Goal: Information Seeking & Learning: Check status

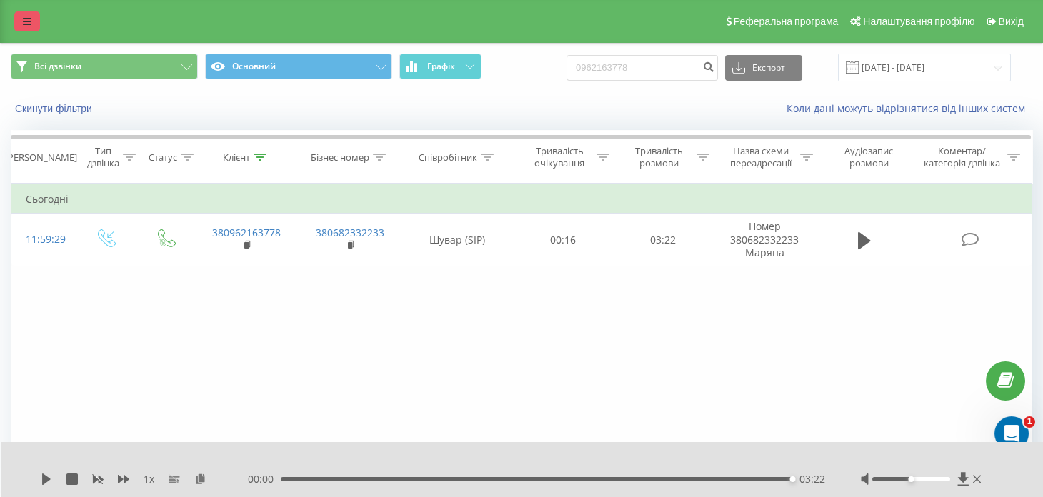
click at [29, 12] on link at bounding box center [27, 21] width 26 height 20
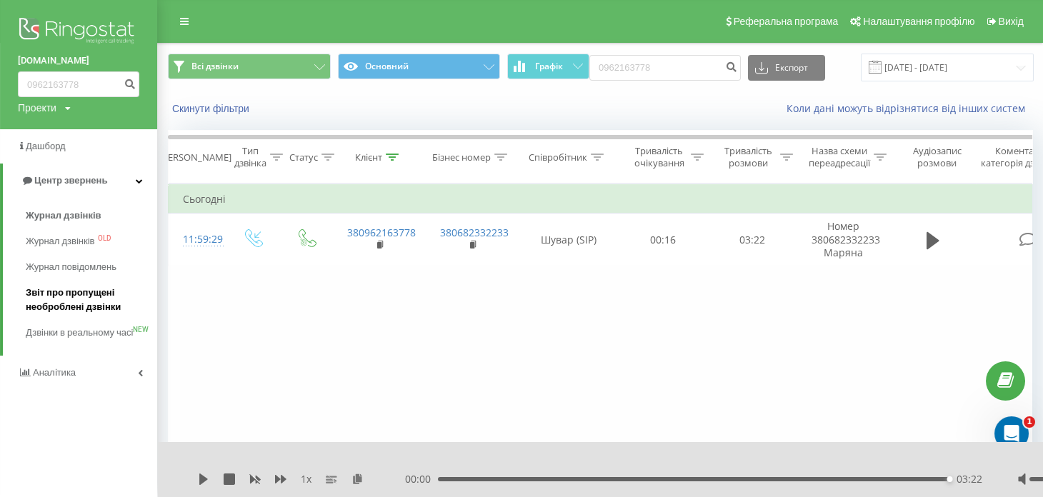
click at [89, 299] on span "Звіт про пропущені необроблені дзвінки" at bounding box center [88, 300] width 124 height 29
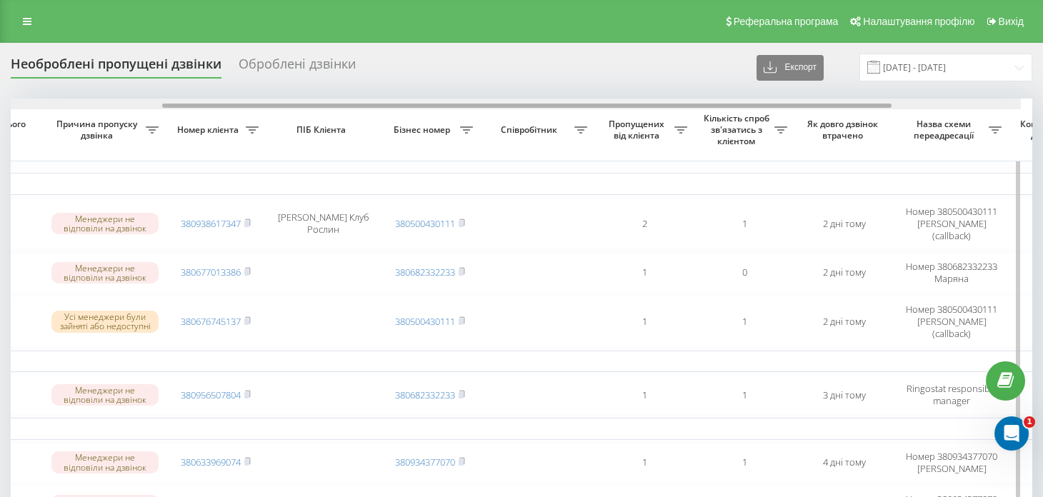
scroll to position [0, 257]
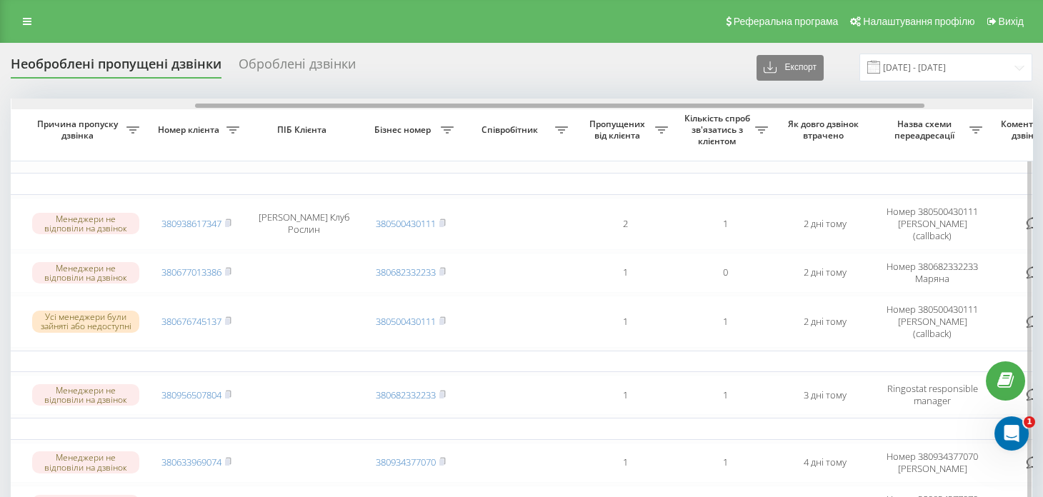
drag, startPoint x: 641, startPoint y: 106, endPoint x: 831, endPoint y: 150, distance: 195.2
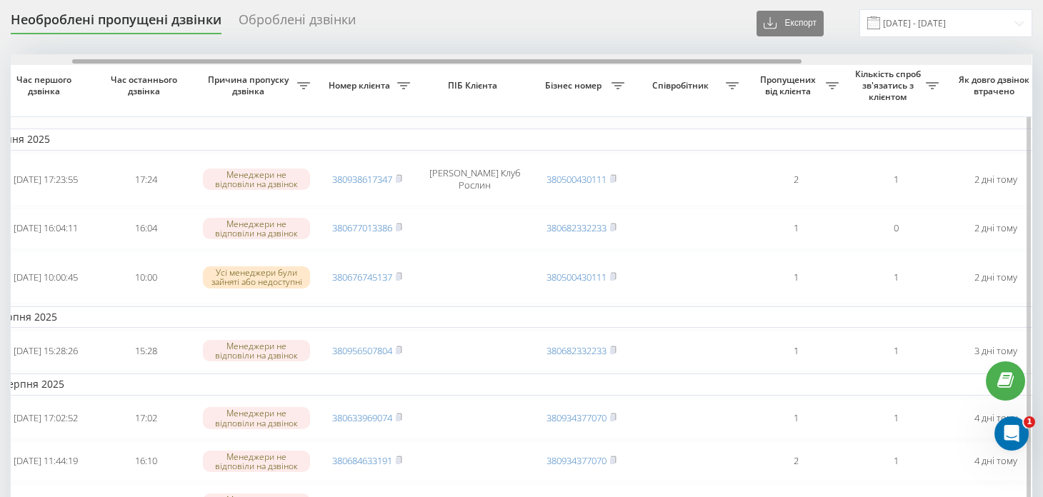
scroll to position [0, 86]
drag, startPoint x: 291, startPoint y: 60, endPoint x: 168, endPoint y: 54, distance: 123.1
click at [168, 54] on div at bounding box center [521, 59] width 1021 height 11
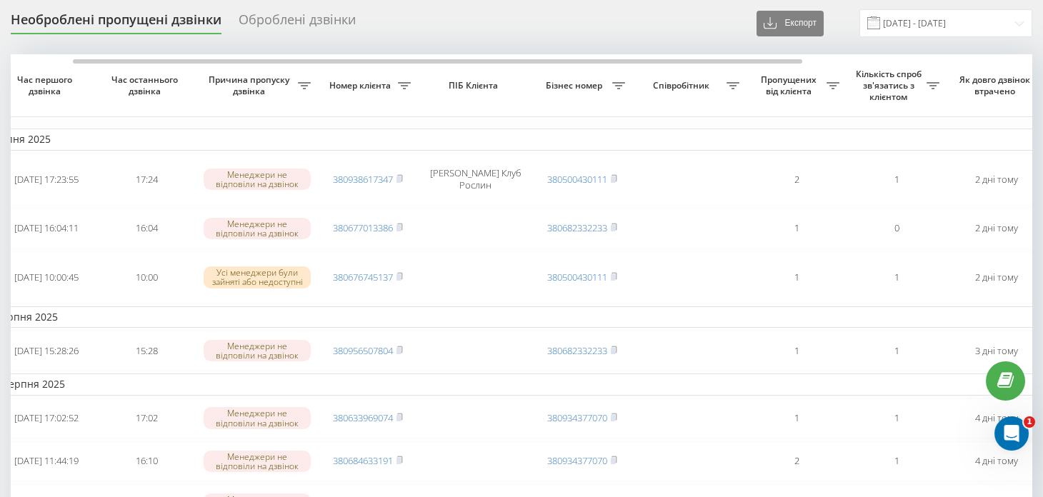
click at [485, 28] on div "Необроблені пропущені дзвінки Оброблені дзвінки Експорт .csv .xlsx 22.07.2025 -…" at bounding box center [522, 23] width 1022 height 28
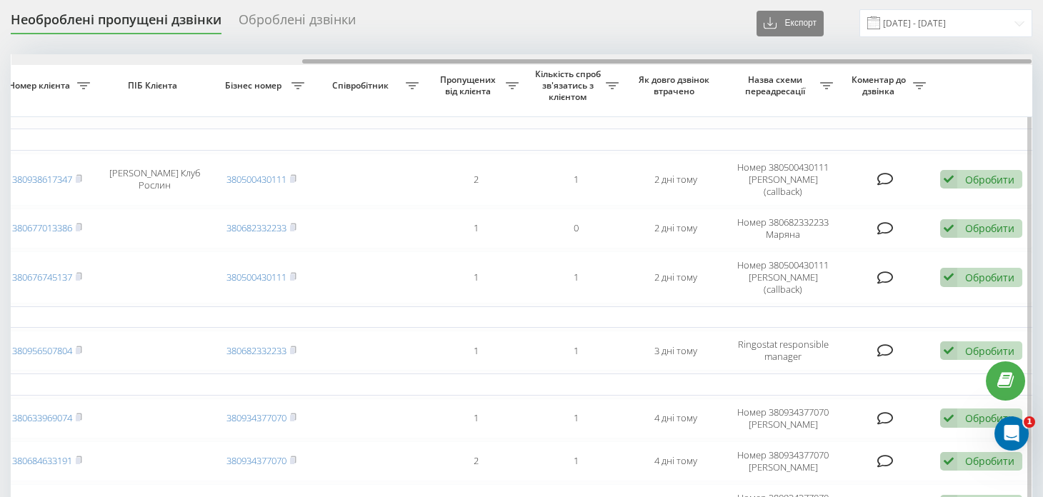
drag, startPoint x: 460, startPoint y: 58, endPoint x: 475, endPoint y: 63, distance: 16.5
click at [475, 63] on div at bounding box center [521, 59] width 1021 height 11
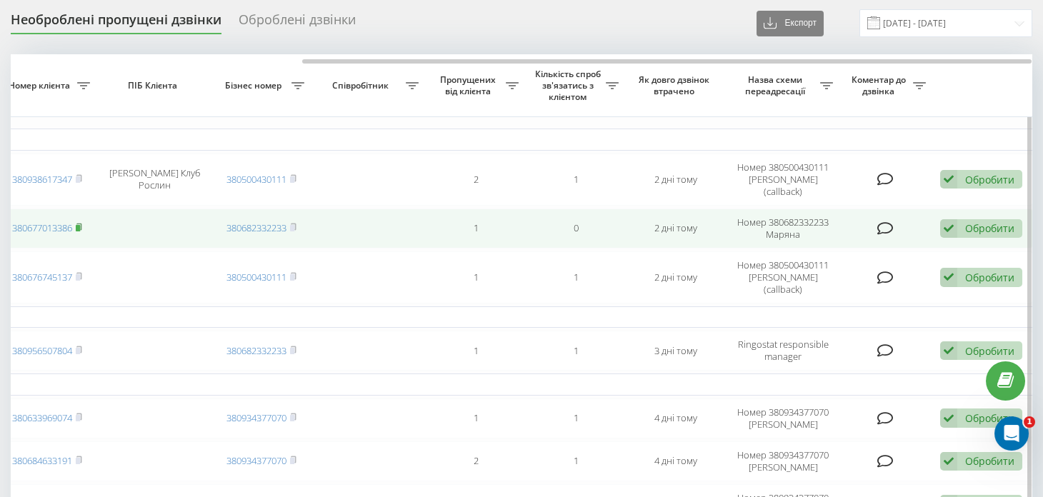
click at [78, 225] on rect at bounding box center [78, 228] width 4 height 6
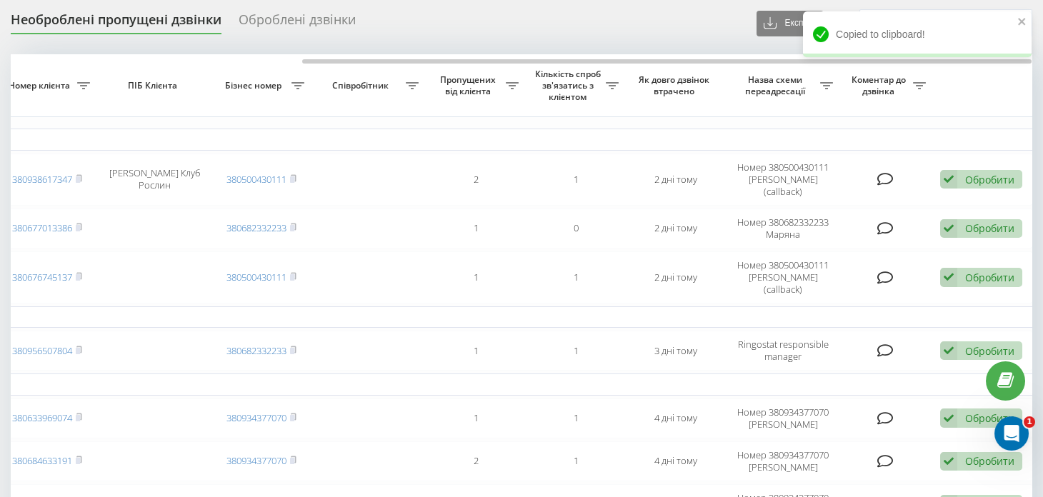
click at [281, 36] on div "Необроблені пропущені дзвінки Оброблені дзвінки Експорт .csv .xlsx 22.07.2025 -…" at bounding box center [522, 23] width 1022 height 28
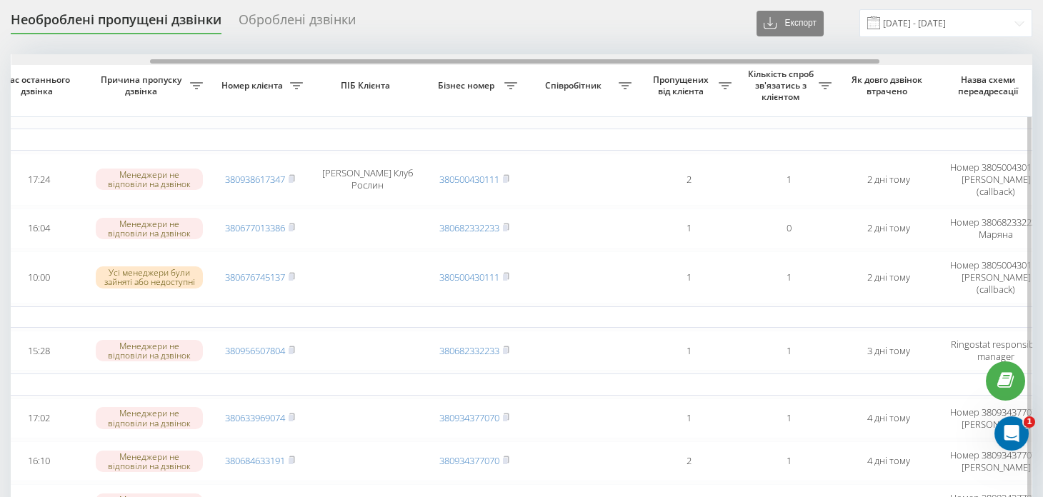
drag, startPoint x: 309, startPoint y: 59, endPoint x: 198, endPoint y: 101, distance: 119.0
click at [156, 61] on div at bounding box center [515, 61] width 730 height 4
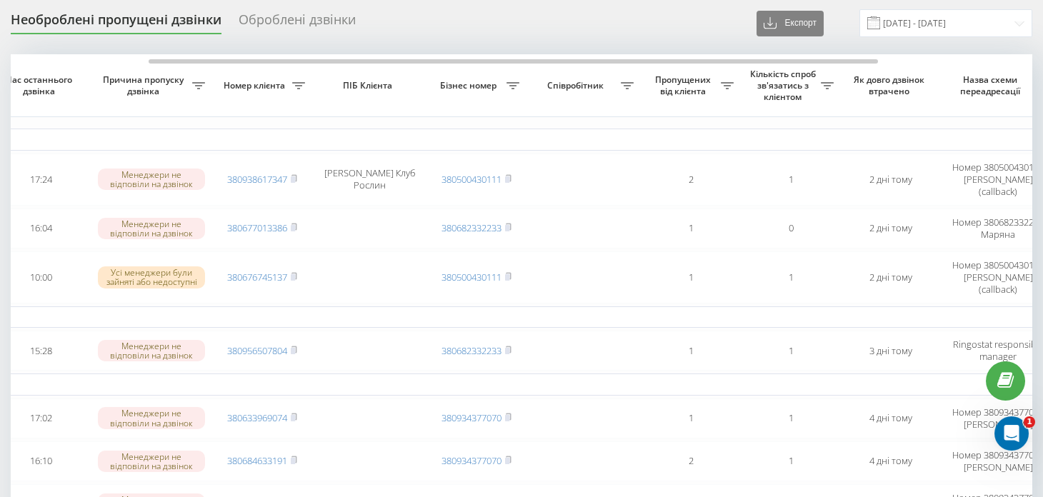
drag, startPoint x: 354, startPoint y: 362, endPoint x: 339, endPoint y: 344, distance: 23.3
click at [354, 374] on td "Понеділок, 18 Серпня 2025" at bounding box center [533, 384] width 1429 height 21
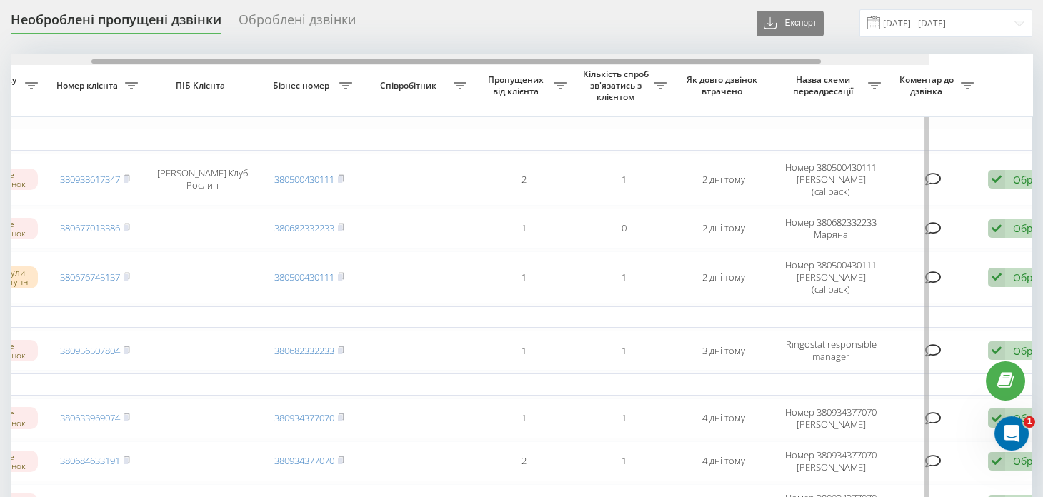
scroll to position [0, 407]
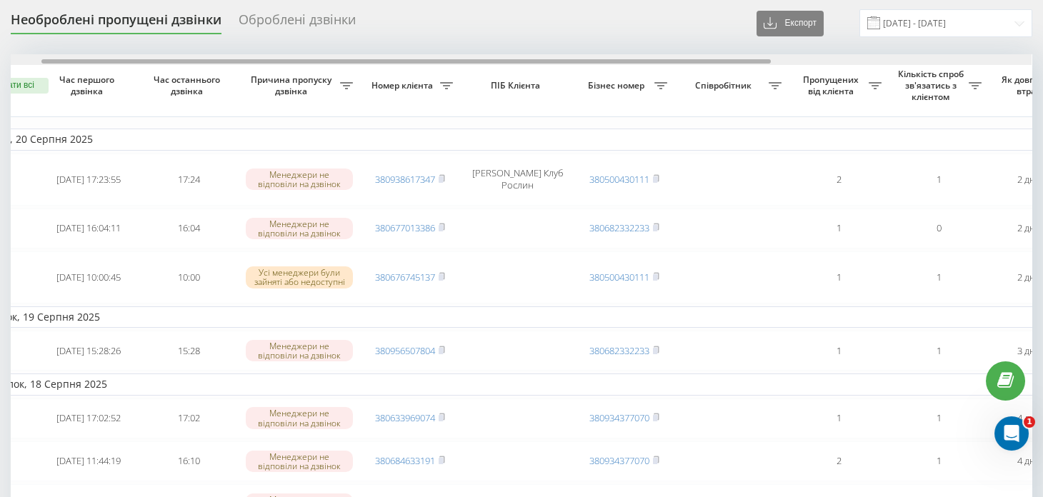
drag, startPoint x: 462, startPoint y: 61, endPoint x: 212, endPoint y: 36, distance: 251.3
click at [356, 59] on div at bounding box center [406, 61] width 730 height 4
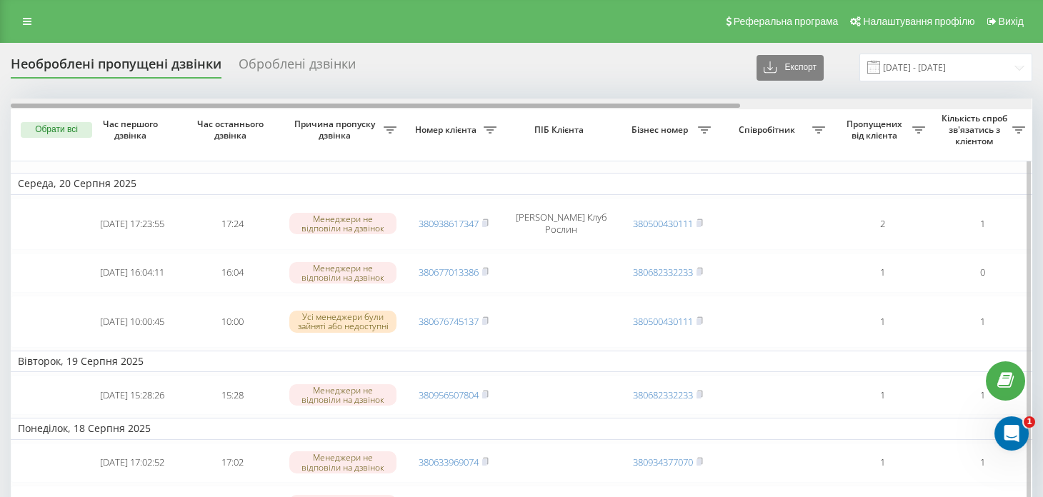
drag, startPoint x: 395, startPoint y: 105, endPoint x: 376, endPoint y: 118, distance: 23.2
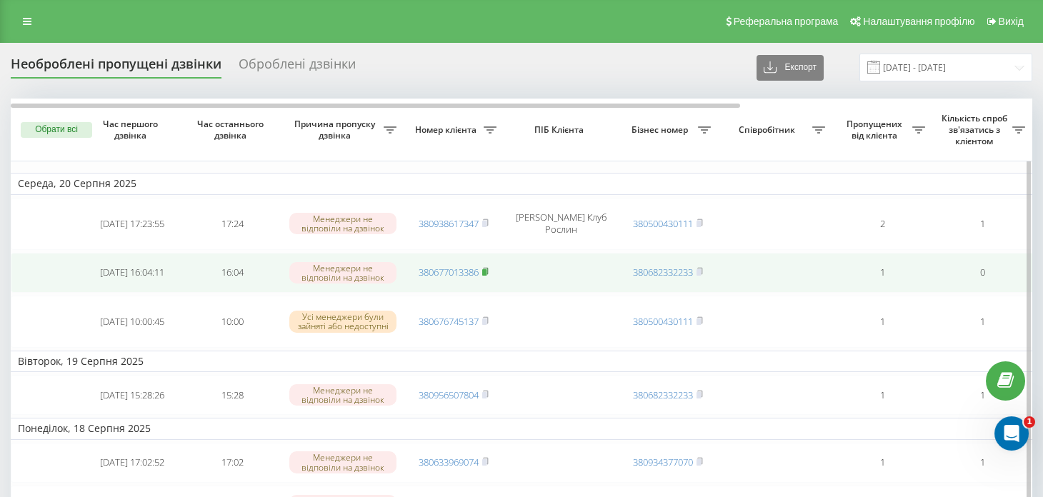
click at [487, 269] on rect at bounding box center [484, 272] width 4 height 6
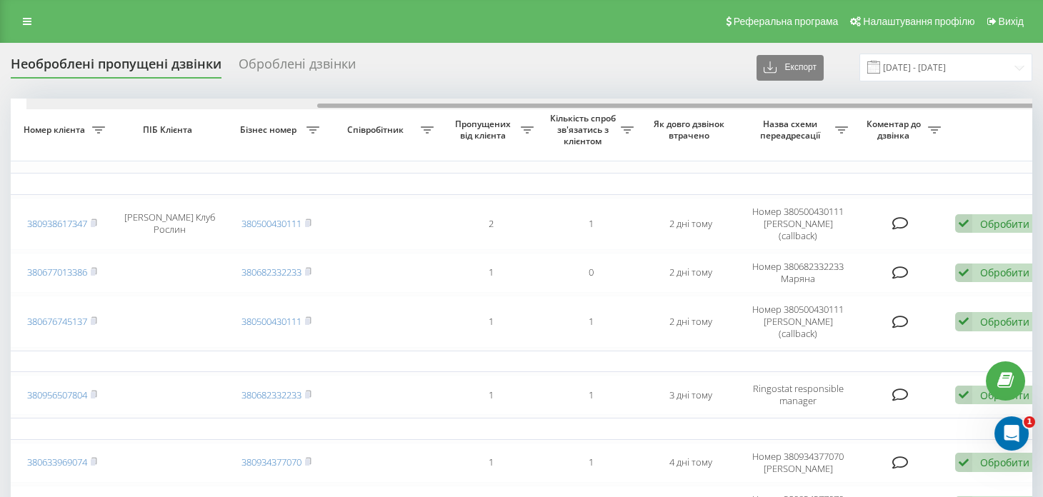
scroll to position [0, 407]
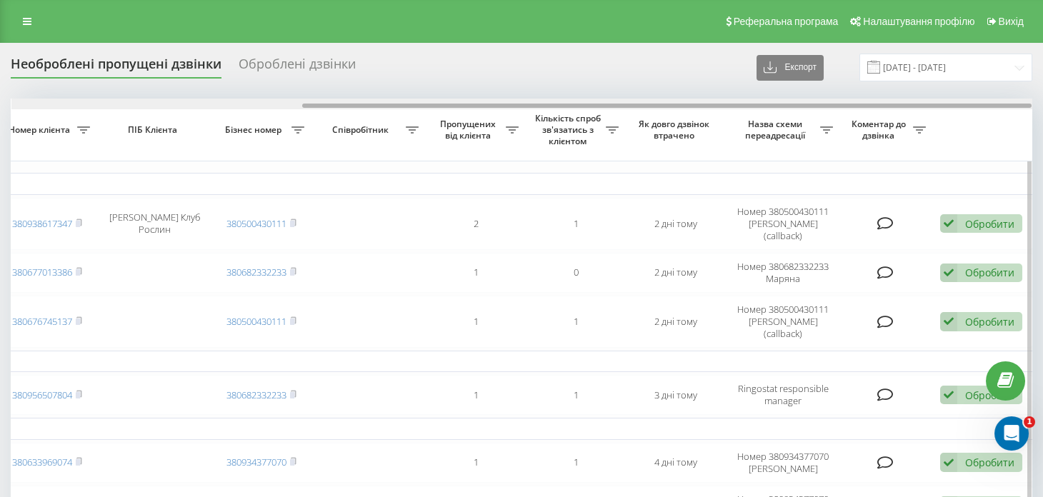
drag, startPoint x: 414, startPoint y: 105, endPoint x: 718, endPoint y: 124, distance: 305.1
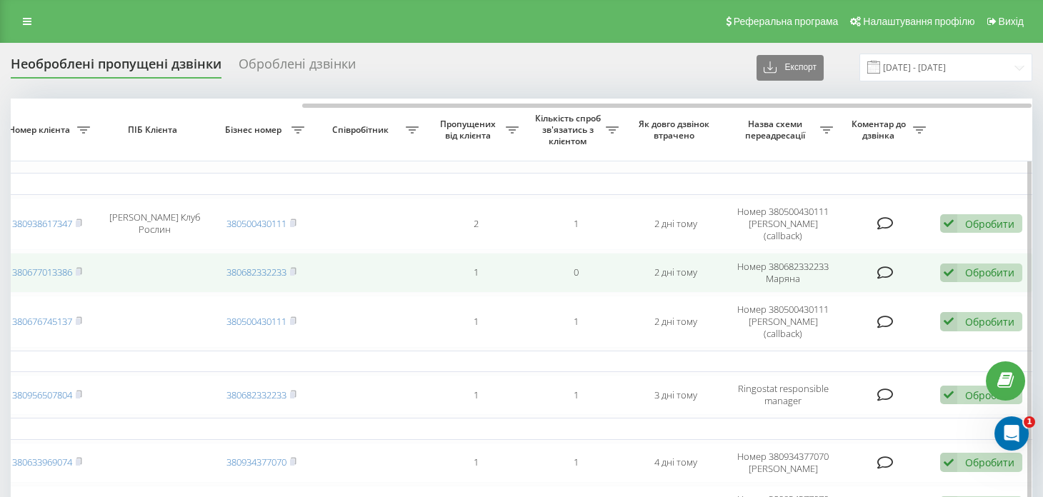
click at [953, 264] on icon at bounding box center [949, 273] width 17 height 19
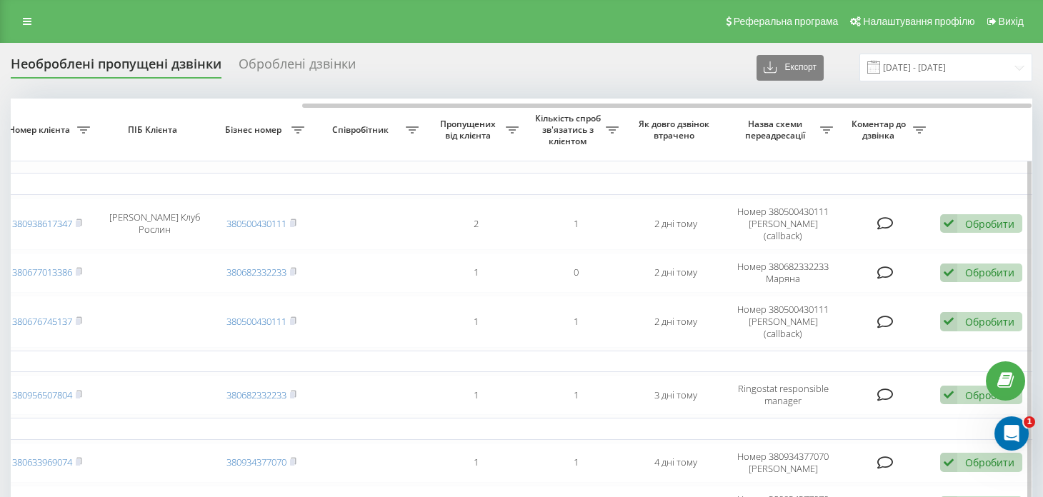
drag, startPoint x: 80, startPoint y: 259, endPoint x: 61, endPoint y: 110, distance: 150.5
click at [80, 267] on icon at bounding box center [79, 271] width 6 height 9
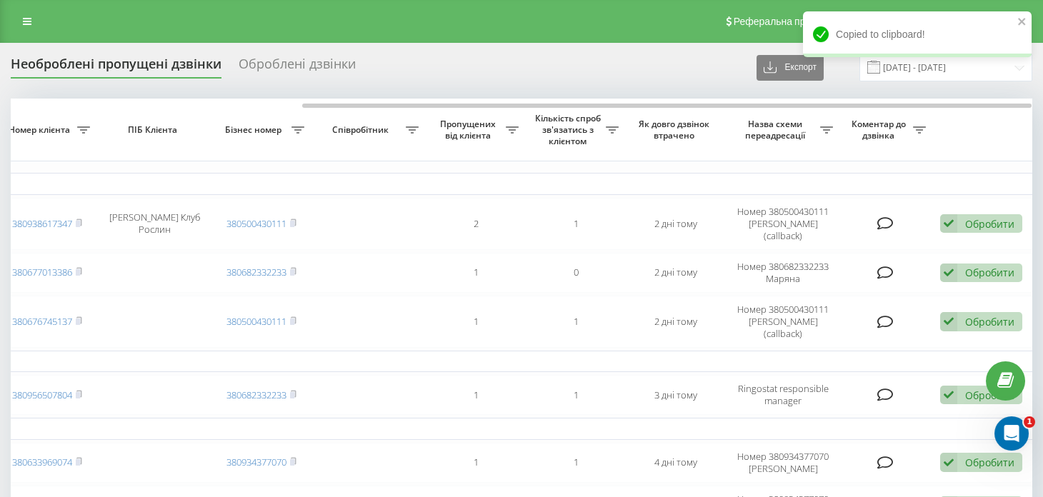
drag, startPoint x: 26, startPoint y: 23, endPoint x: 56, endPoint y: 46, distance: 38.2
click at [26, 23] on icon at bounding box center [27, 21] width 9 height 10
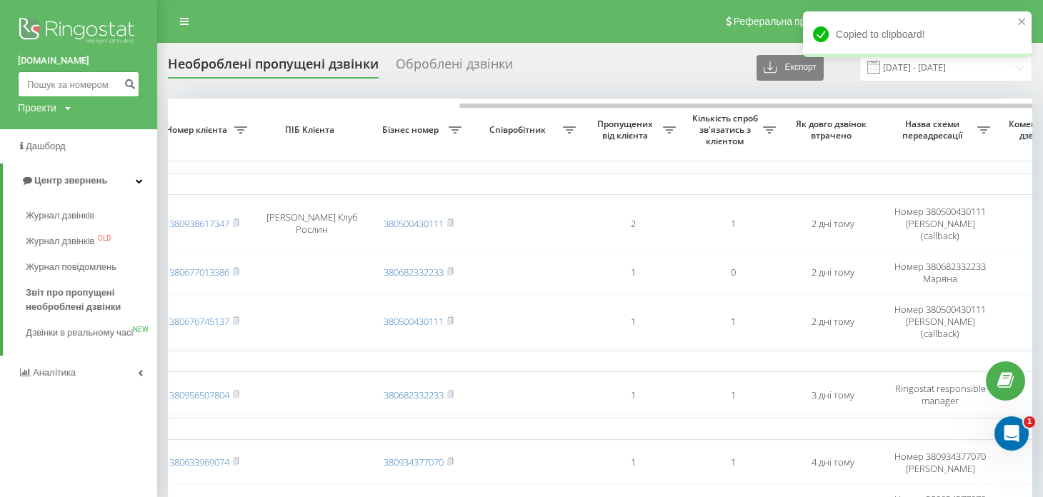
click at [84, 79] on input at bounding box center [79, 84] width 122 height 26
paste input "380677013386"
type input "380677013386"
click at [130, 84] on icon "submit" at bounding box center [130, 82] width 12 height 9
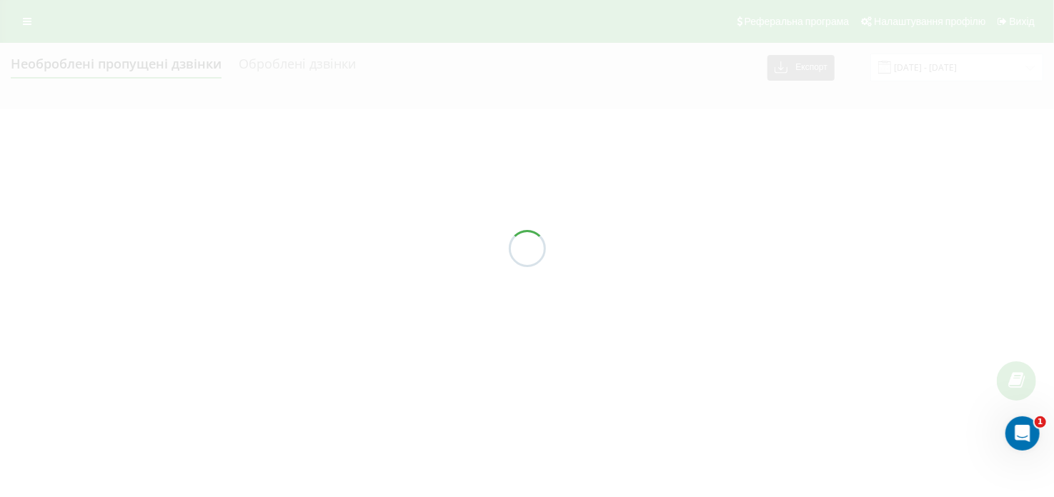
click at [26, 26] on div at bounding box center [527, 248] width 1054 height 497
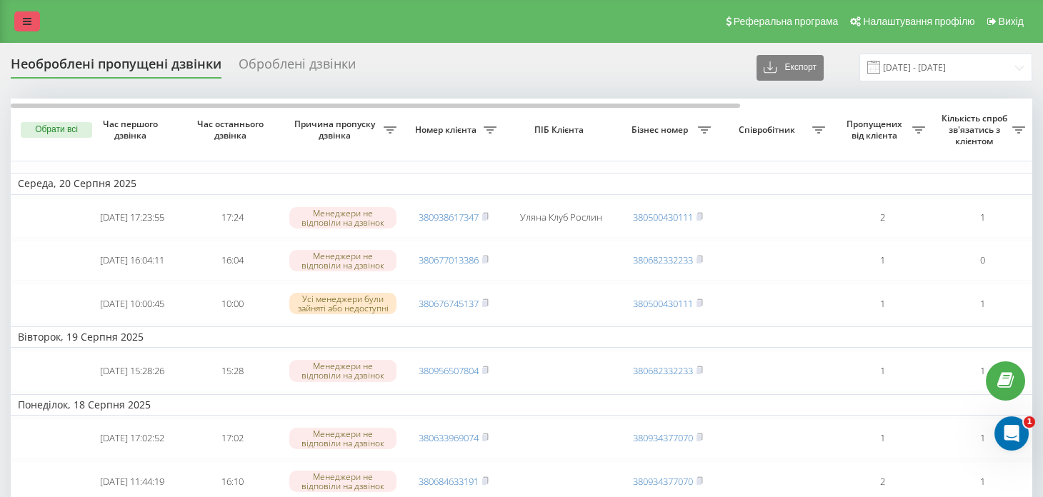
click at [27, 24] on icon at bounding box center [27, 21] width 9 height 10
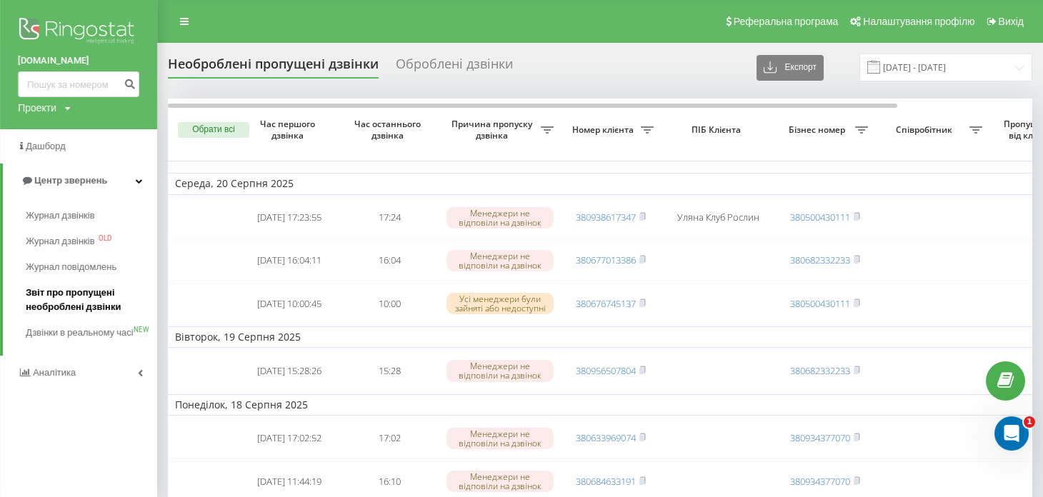
click at [61, 301] on span "Звіт про пропущені необроблені дзвінки" at bounding box center [88, 300] width 124 height 29
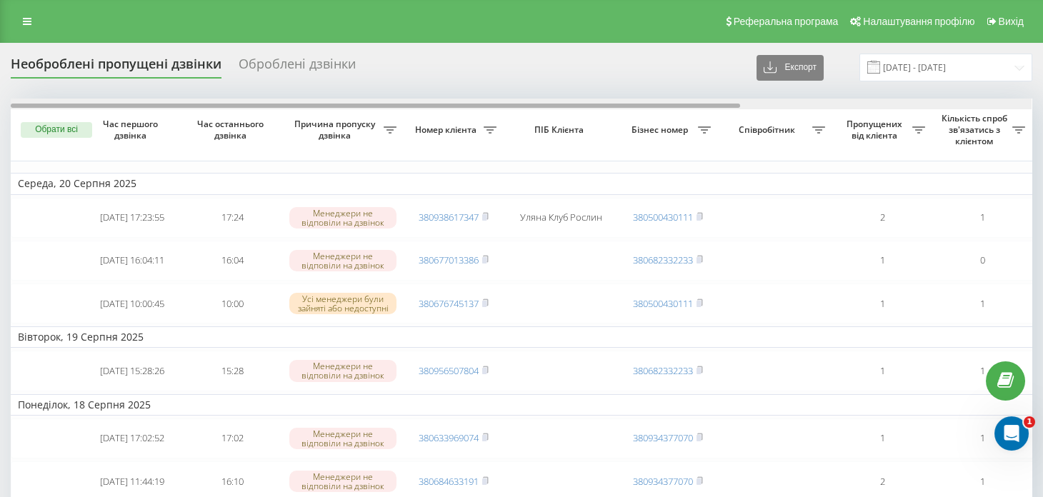
drag, startPoint x: 489, startPoint y: 106, endPoint x: 402, endPoint y: 79, distance: 90.4
